Goal: Information Seeking & Learning: Learn about a topic

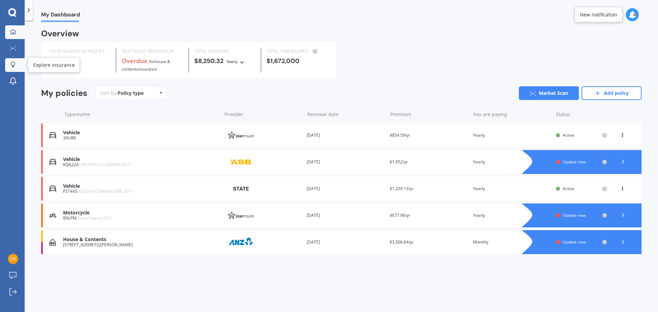
click at [13, 63] on icon at bounding box center [13, 65] width 5 height 6
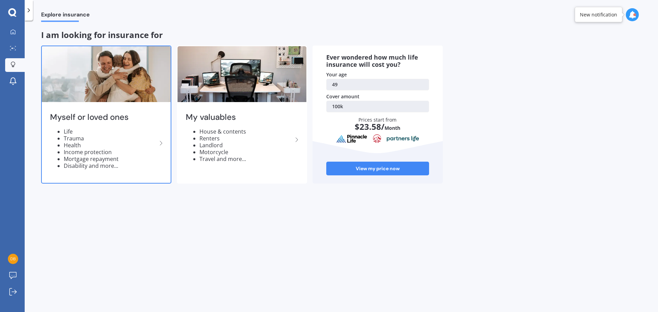
click at [114, 142] on li "Health" at bounding box center [110, 145] width 93 height 7
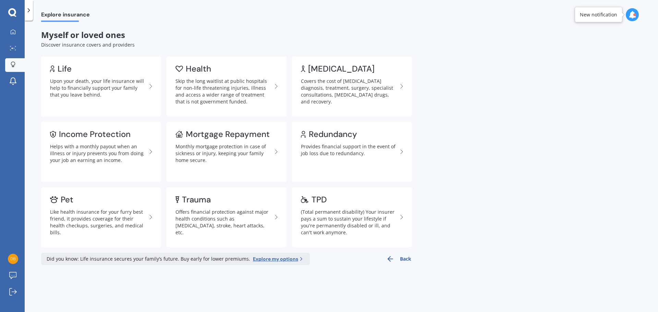
click at [636, 16] on div at bounding box center [631, 14] width 13 height 13
click at [509, 227] on div "Explore insurance Myself or loved ones Discover insurance covers and providers …" at bounding box center [341, 167] width 633 height 291
